Goal: Task Accomplishment & Management: Manage account settings

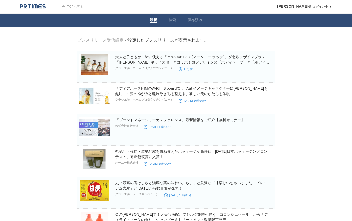
click at [45, 5] on img at bounding box center [33, 6] width 26 height 5
click at [78, 7] on link "TOPへ戻る" at bounding box center [68, 7] width 29 height 4
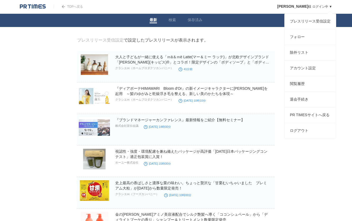
click at [320, 5] on link "[PERSON_NAME] ログイン中 ▼" at bounding box center [304, 7] width 55 height 4
click at [308, 138] on link "ログアウト" at bounding box center [310, 130] width 51 height 15
